Goal: Transaction & Acquisition: Book appointment/travel/reservation

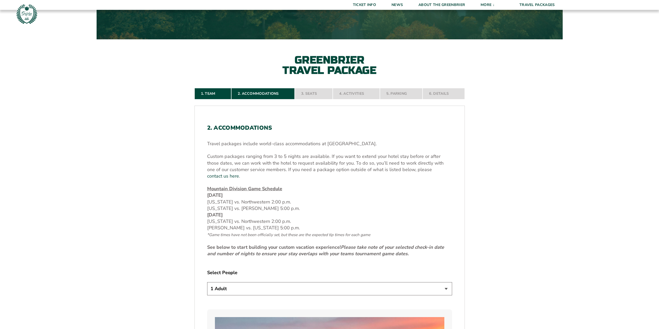
scroll to position [207, 0]
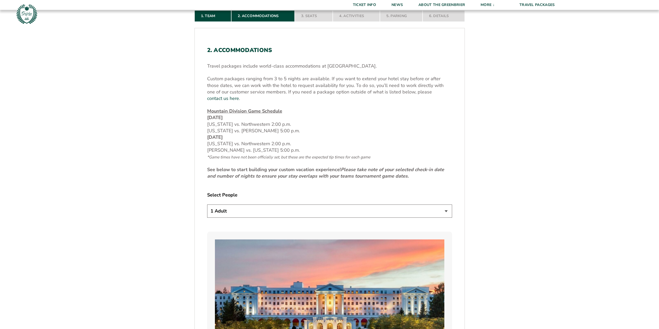
click at [446, 205] on select "1 Adult 2 Adults 3 Adults 4 Adults 2 Adults + 1 Child 2 Adults + 2 Children 2 A…" at bounding box center [329, 211] width 245 height 13
select select "2 Adults"
click at [207, 205] on select "1 Adult 2 Adults 3 Adults 4 Adults 2 Adults + 1 Child 2 Adults + 2 Children 2 A…" at bounding box center [329, 211] width 245 height 13
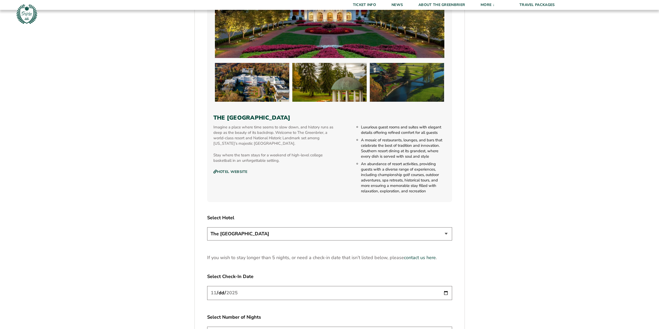
scroll to position [596, 0]
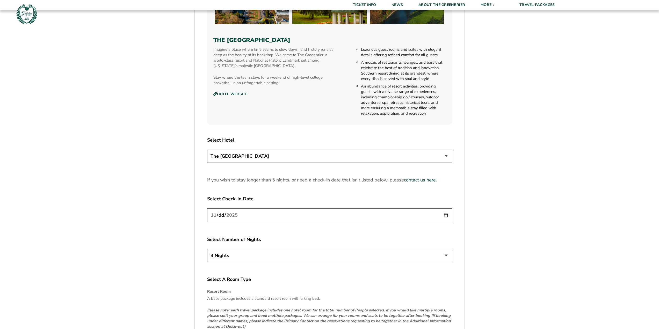
click at [359, 210] on input "[DATE]" at bounding box center [329, 215] width 245 height 14
click at [446, 208] on input "[DATE]" at bounding box center [329, 215] width 245 height 14
click at [305, 224] on div "2. Accommodations Travel packages include world-class accommodations at The Gre…" at bounding box center [329, 4] width 245 height 692
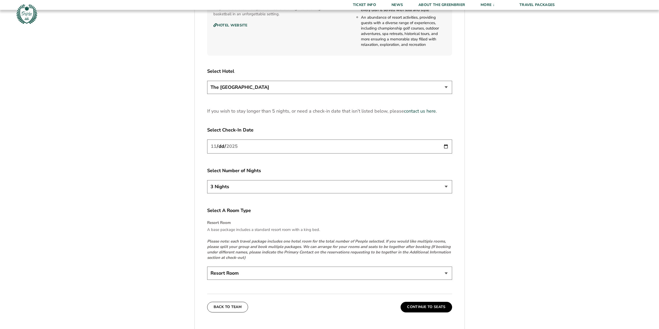
scroll to position [587, 0]
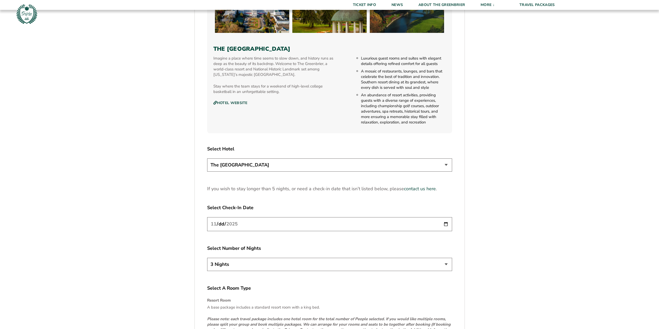
click at [447, 259] on select "3 Nights 4 Nights 5 Nights" at bounding box center [329, 264] width 245 height 13
click at [207, 258] on select "3 Nights 4 Nights 5 Nights" at bounding box center [329, 264] width 245 height 13
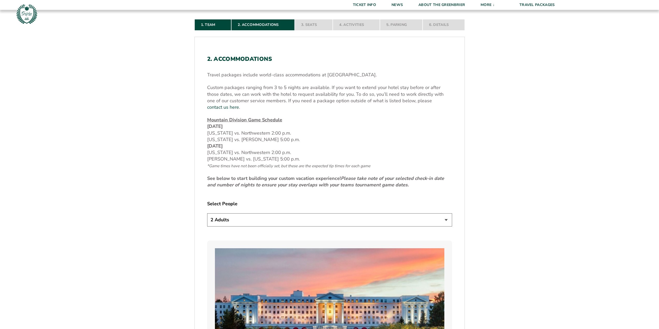
scroll to position [147, 0]
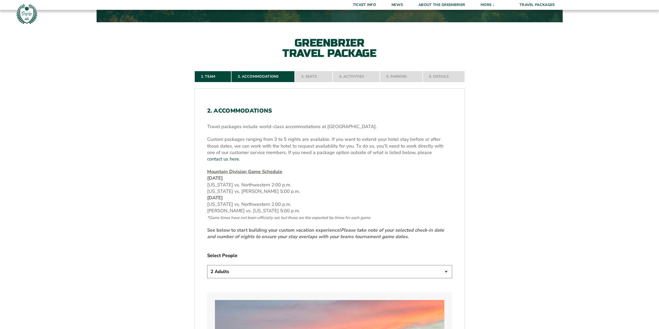
click at [308, 78] on nav "1. Team 2. Accommodations 3. Seats 4. Activities 5. Parking 6. Details" at bounding box center [329, 76] width 270 height 11
click at [236, 71] on nav "1. Team 2. Accommodations 3. Seats 4. Activities 5. Parking 6. Details" at bounding box center [329, 76] width 270 height 11
click at [215, 78] on link "1. Team" at bounding box center [212, 76] width 37 height 11
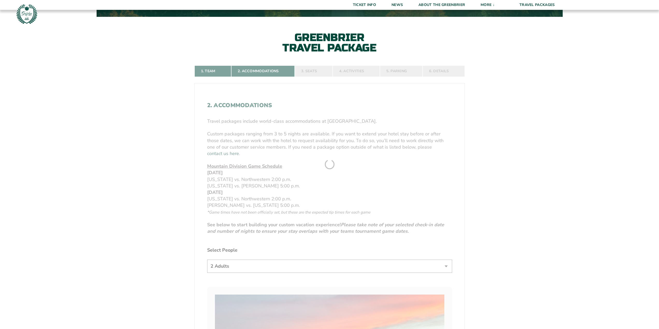
scroll to position [156, 0]
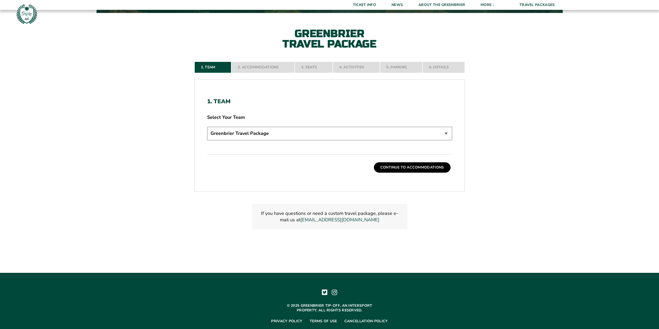
click at [340, 131] on select "Greenbrier Travel Package" at bounding box center [329, 133] width 245 height 13
click at [337, 130] on select "Greenbrier Travel Package" at bounding box center [329, 133] width 245 height 13
click at [280, 134] on select "Greenbrier Travel Package" at bounding box center [329, 133] width 245 height 13
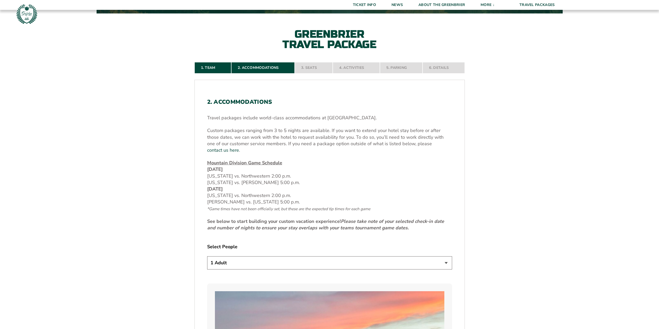
scroll to position [181, 0]
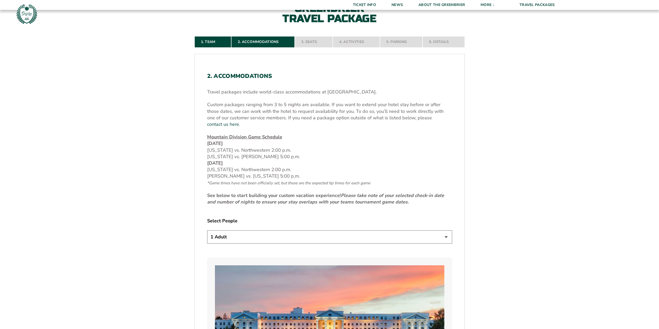
click at [328, 234] on select "1 Adult 2 Adults 3 Adults 4 Adults 2 Adults + 1 Child 2 Adults + 2 Children 2 A…" at bounding box center [329, 236] width 245 height 13
select select "2 Adults"
click at [207, 230] on select "1 Adult 2 Adults 3 Adults 4 Adults 2 Adults + 1 Child 2 Adults + 2 Children 2 A…" at bounding box center [329, 236] width 245 height 13
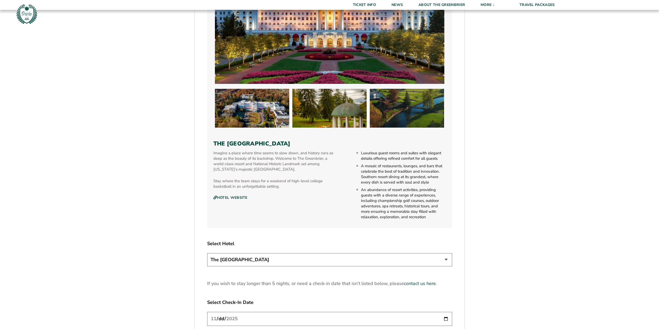
scroll to position [518, 0]
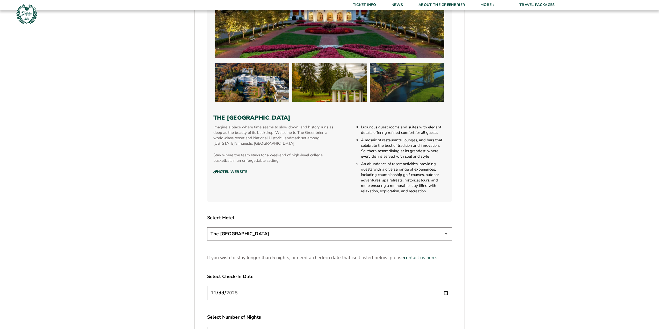
click at [404, 230] on select "The [GEOGRAPHIC_DATA]" at bounding box center [329, 233] width 245 height 13
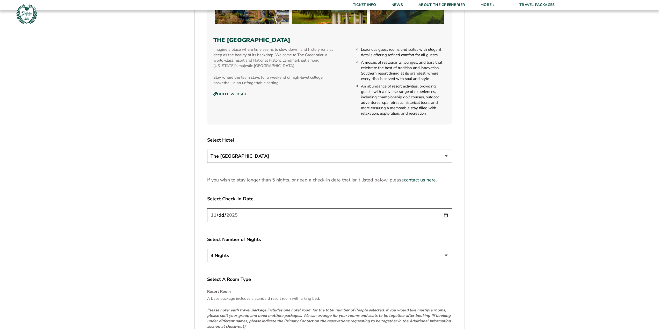
click at [380, 212] on input "[DATE]" at bounding box center [329, 215] width 245 height 14
click at [445, 209] on input "[DATE]" at bounding box center [329, 215] width 245 height 14
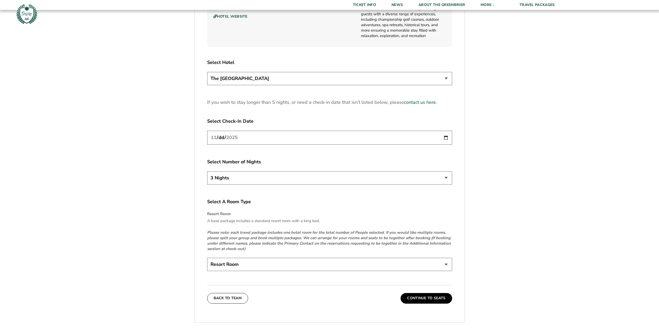
scroll to position [725, 0]
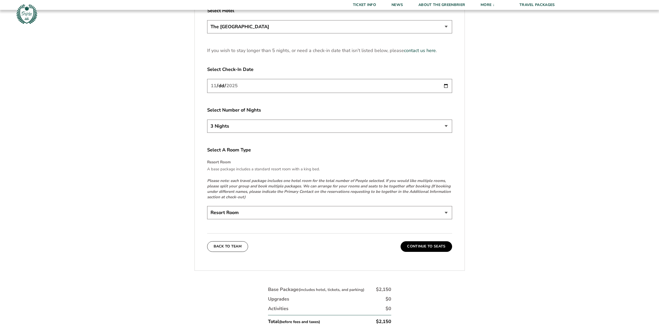
click at [331, 206] on select "Resort Room" at bounding box center [329, 212] width 245 height 13
click at [232, 241] on button "Back To Team" at bounding box center [227, 246] width 41 height 10
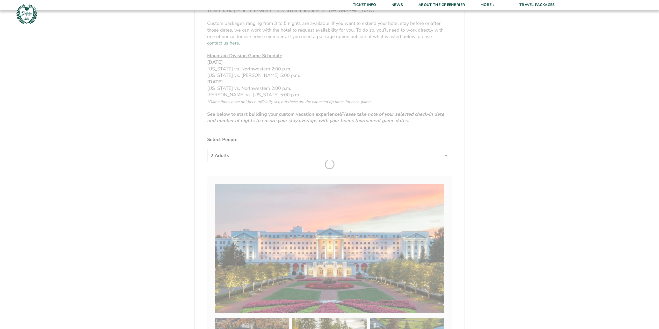
scroll to position [156, 0]
